Goal: Task Accomplishment & Management: Manage account settings

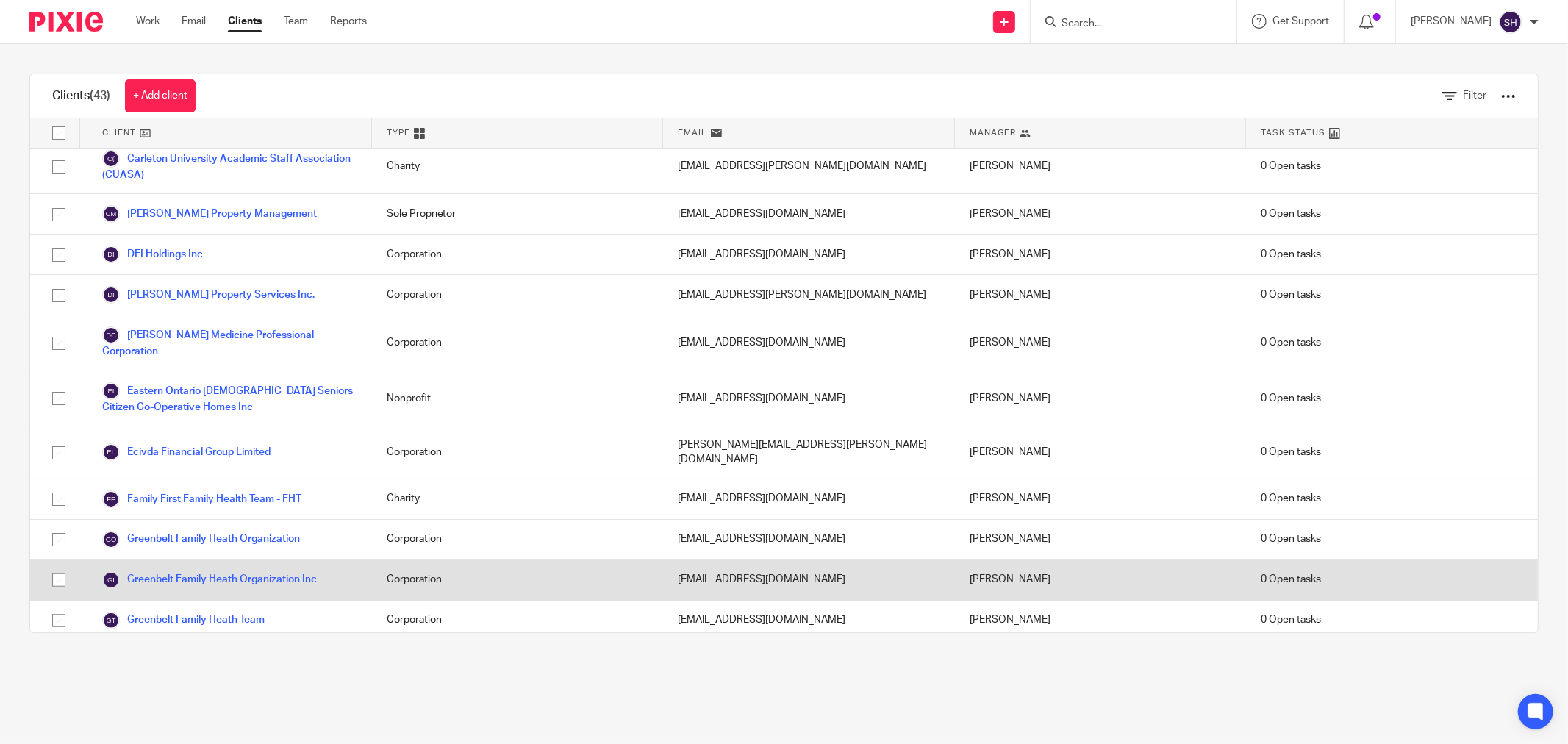
scroll to position [408, 0]
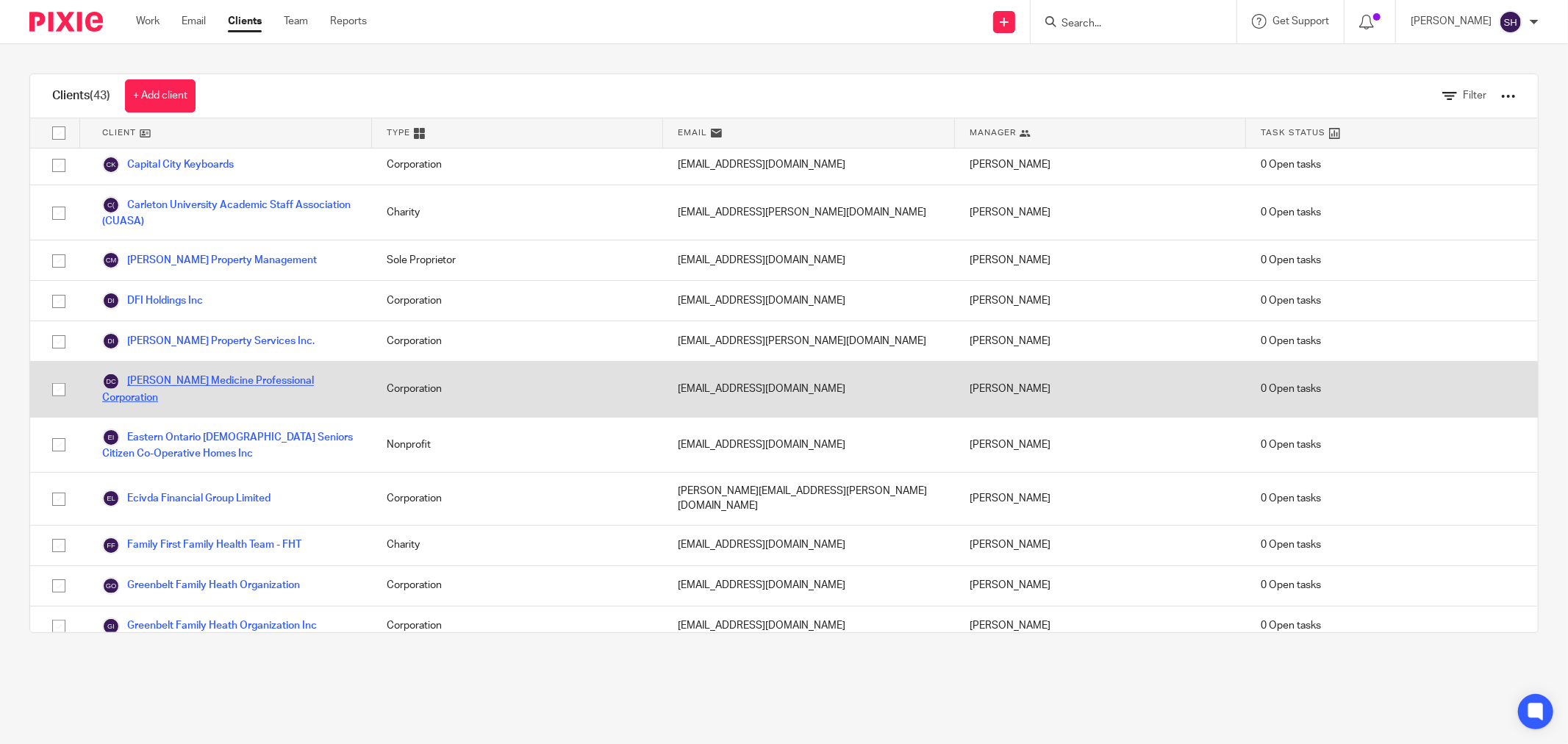
click at [246, 384] on link "[PERSON_NAME] Medicine Professional Corporation" at bounding box center [229, 388] width 255 height 32
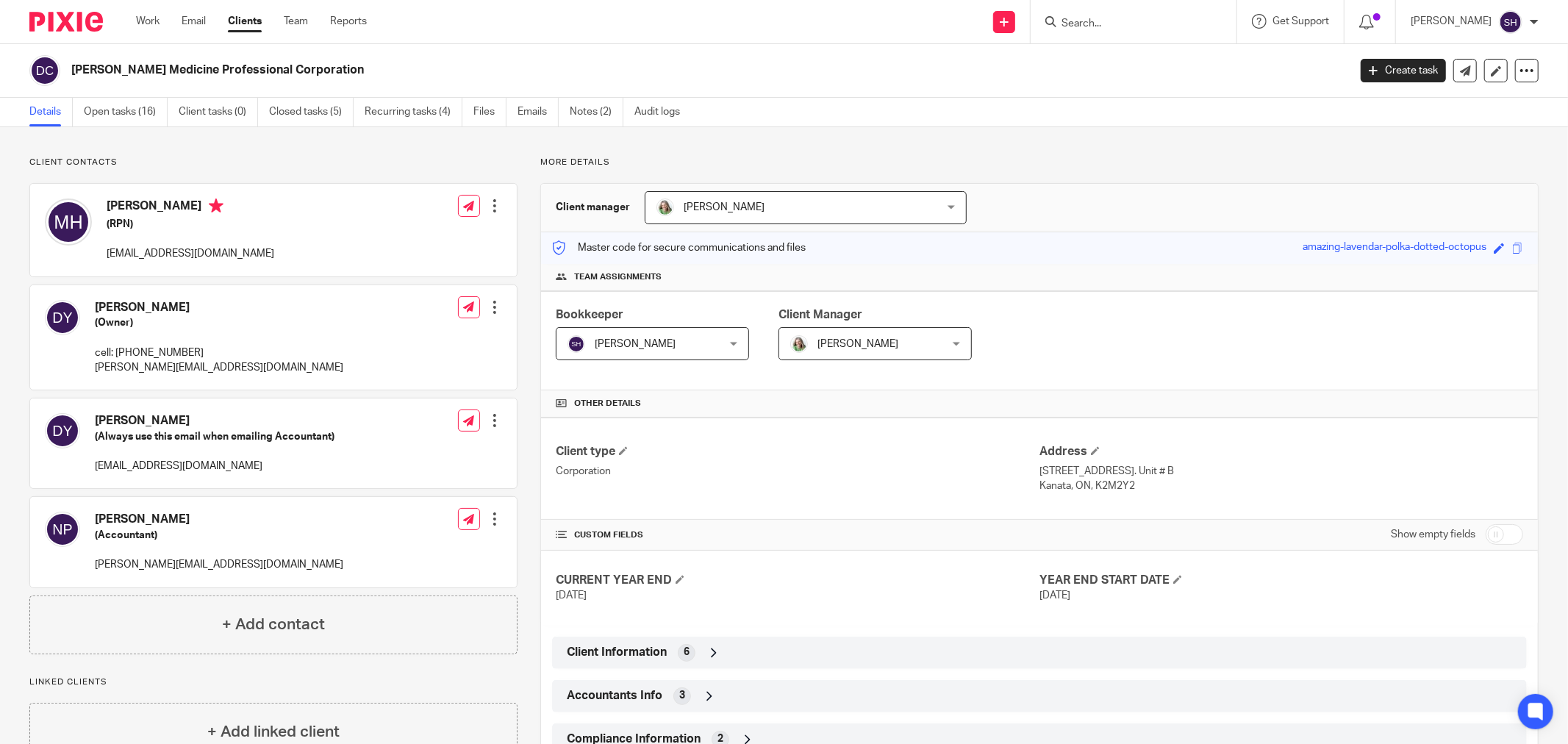
click at [1485, 527] on input "checkbox" at bounding box center [1503, 534] width 37 height 21
checkbox input "true"
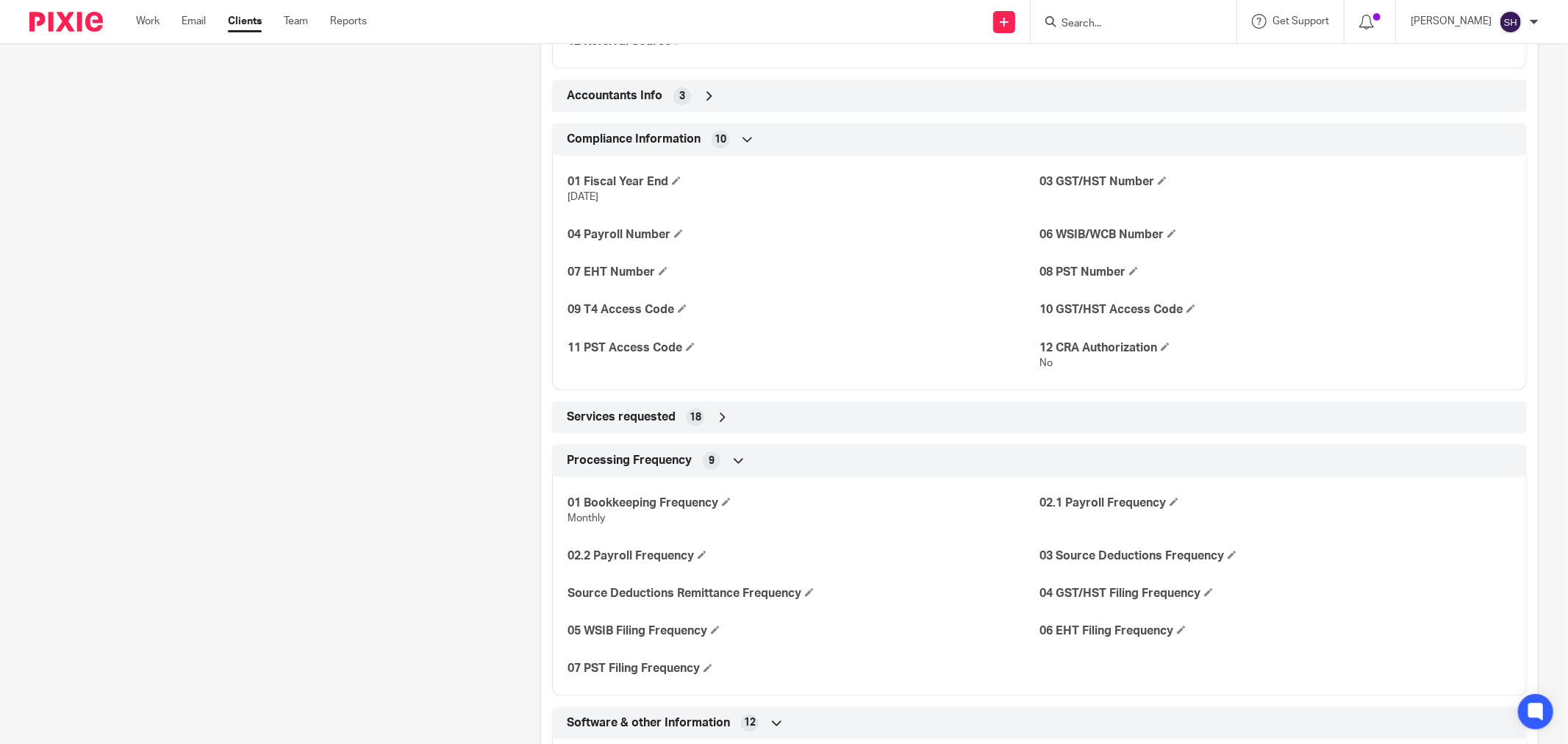
scroll to position [1797, 0]
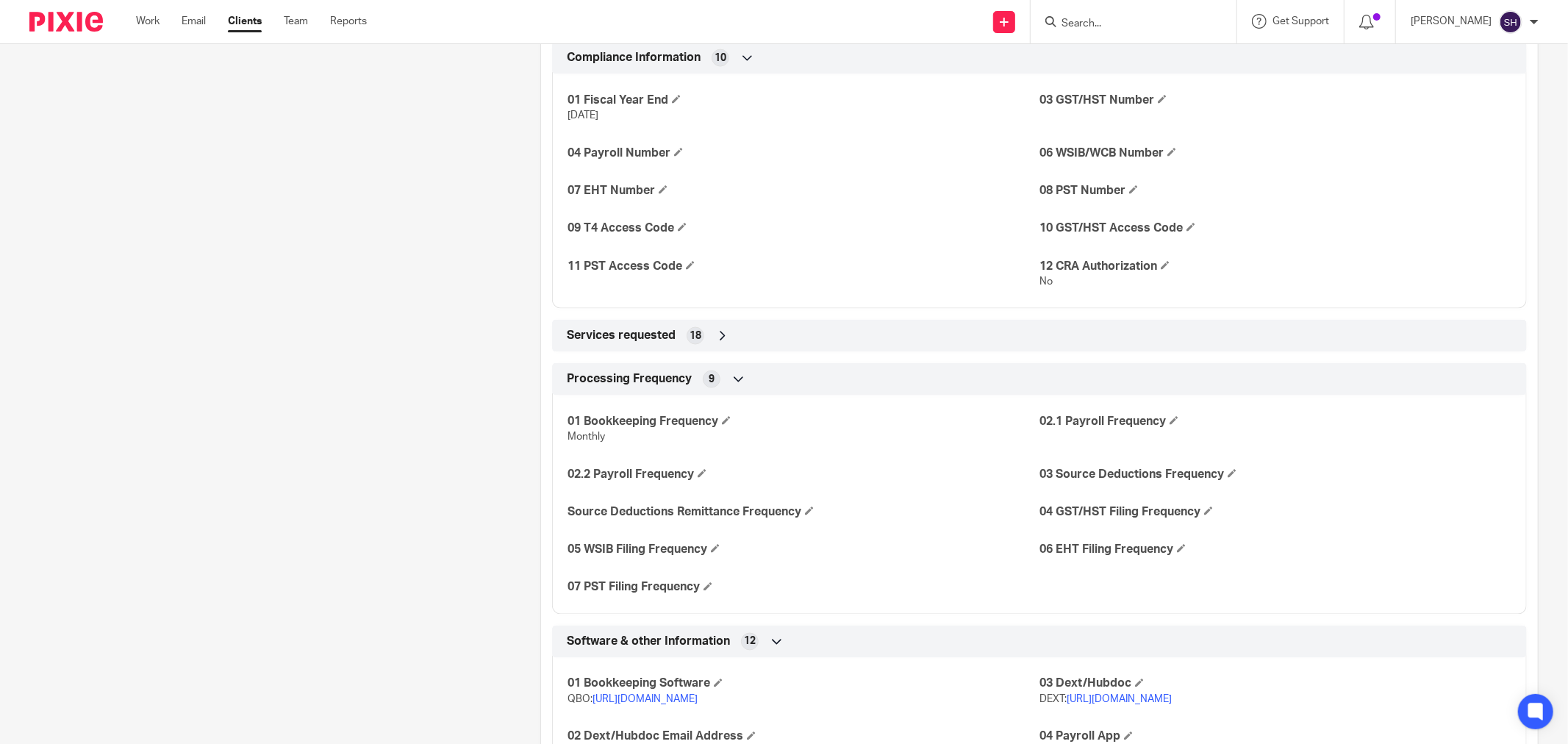
click at [722, 339] on icon at bounding box center [722, 335] width 15 height 15
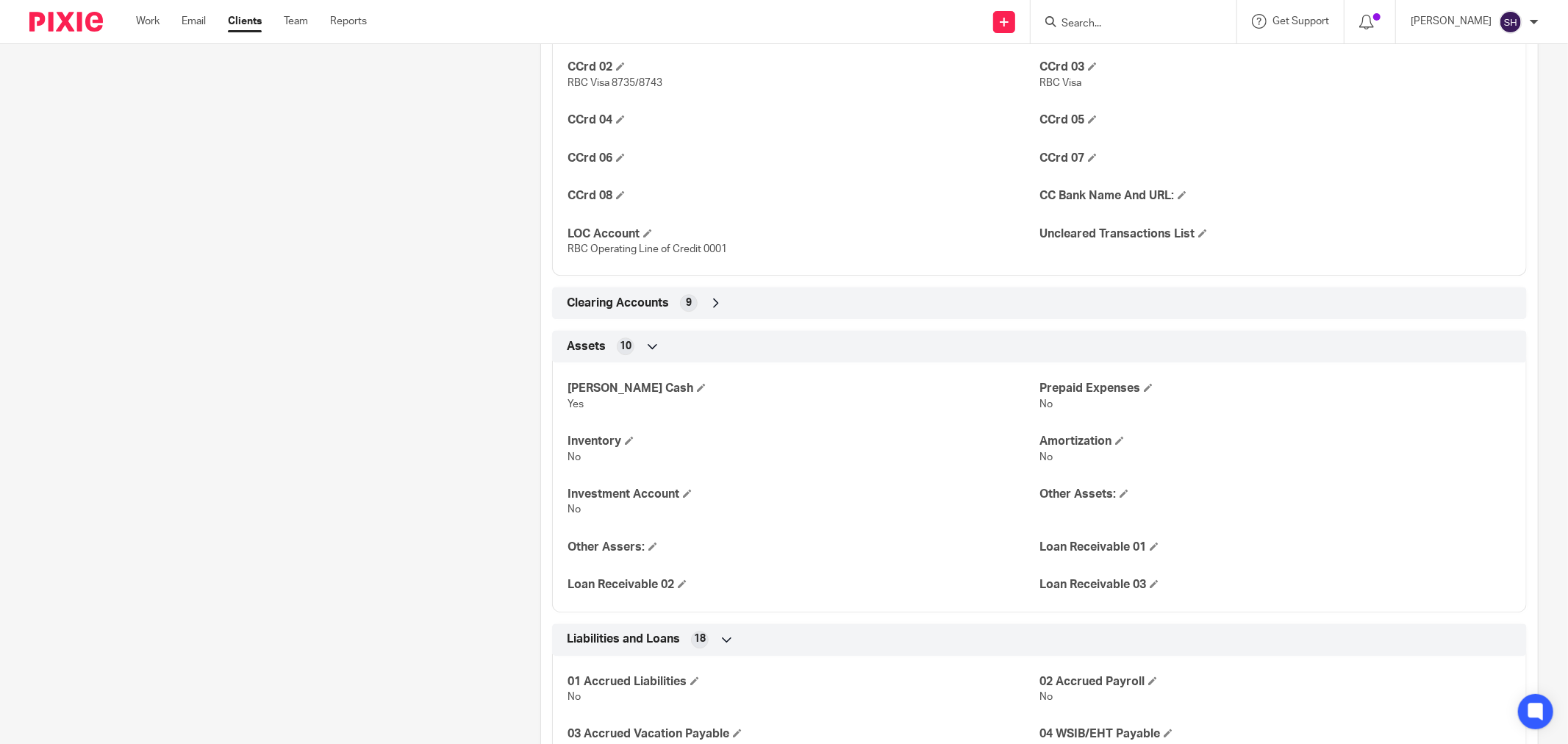
scroll to position [3512, 0]
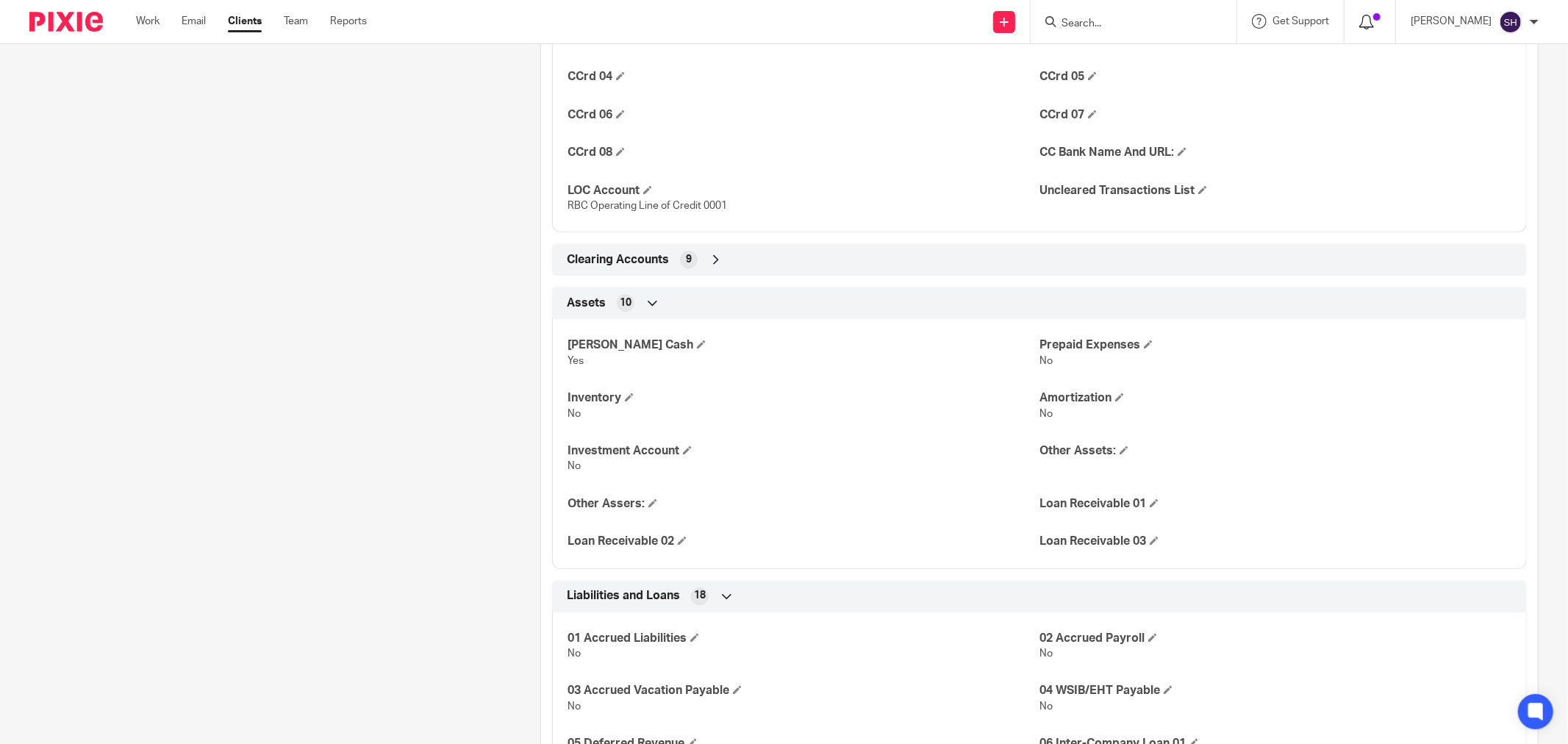
click at [1373, 22] on icon at bounding box center [1365, 22] width 15 height 15
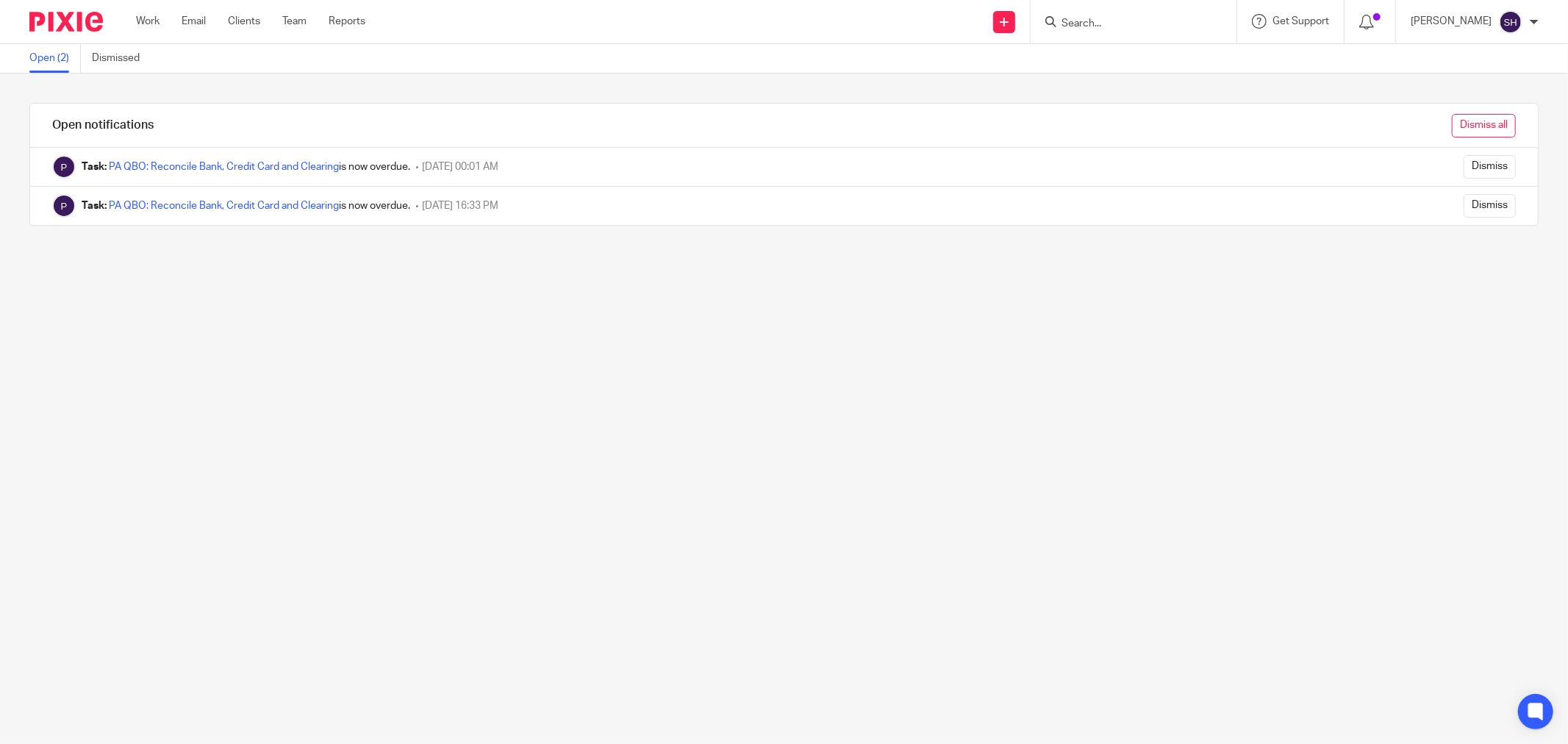
click at [1467, 122] on input "Dismiss all" at bounding box center [1483, 126] width 64 height 23
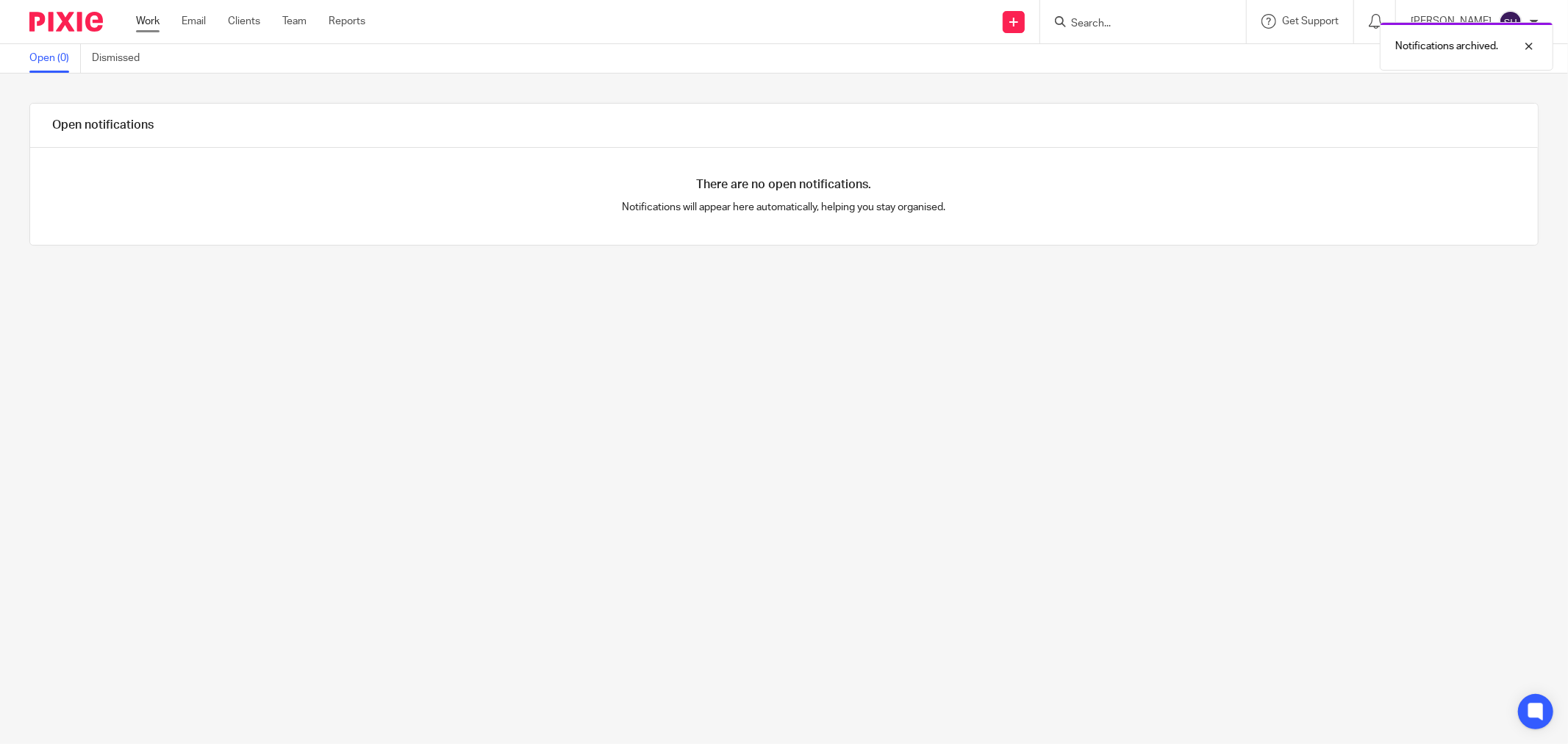
click at [145, 27] on link "Work" at bounding box center [147, 21] width 23 height 15
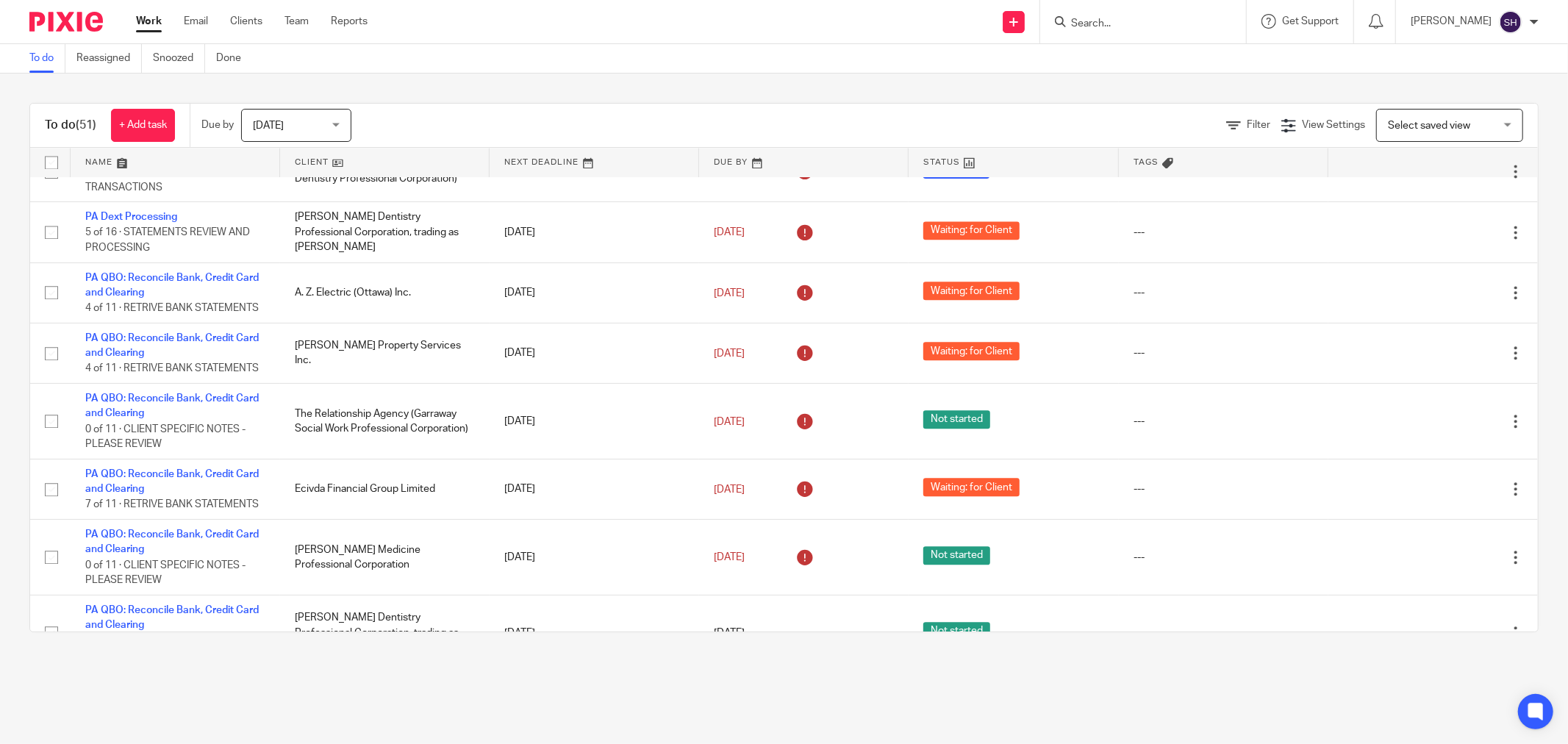
scroll to position [3168, 0]
